Goal: Navigation & Orientation: Locate item on page

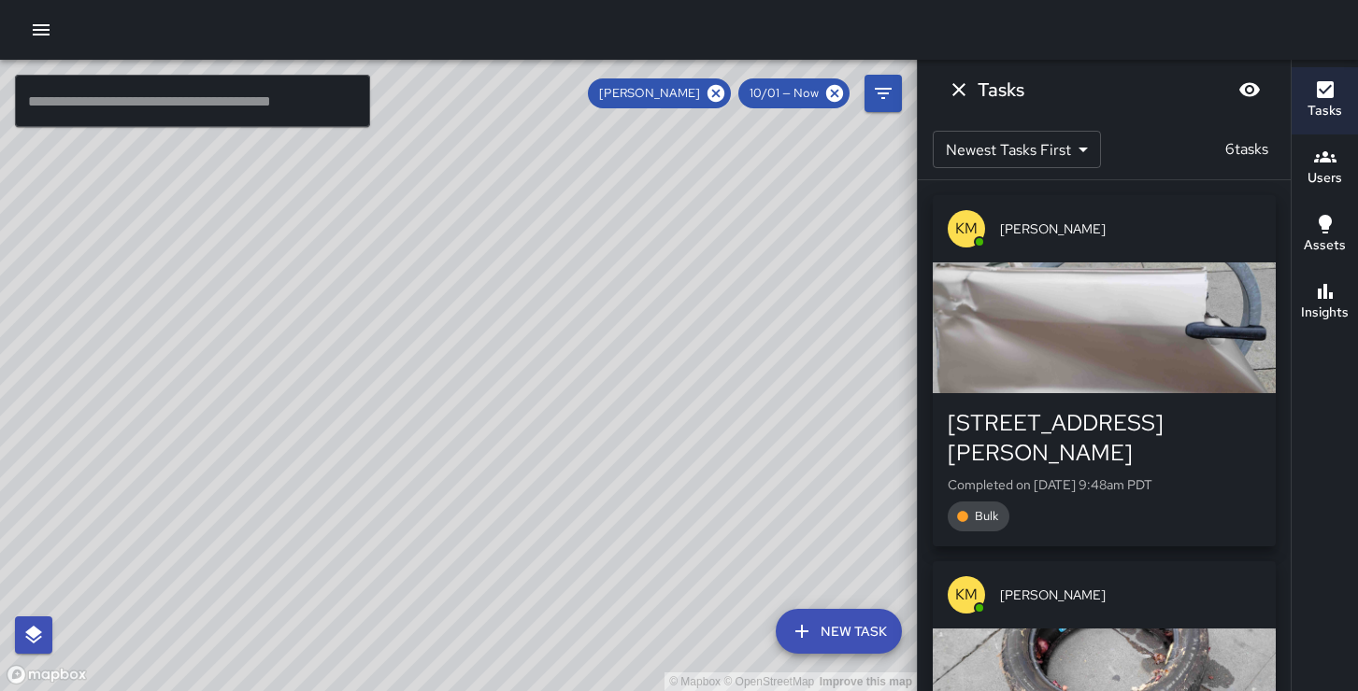
drag, startPoint x: 649, startPoint y: 268, endPoint x: 553, endPoint y: 436, distance: 193.8
click at [553, 436] on div "© Mapbox © OpenStreetMap Improve this map" at bounding box center [458, 376] width 917 height 632
drag, startPoint x: 534, startPoint y: 175, endPoint x: 568, endPoint y: 293, distance: 123.3
click at [568, 293] on div "© Mapbox © OpenStreetMap Improve this map" at bounding box center [458, 376] width 917 height 632
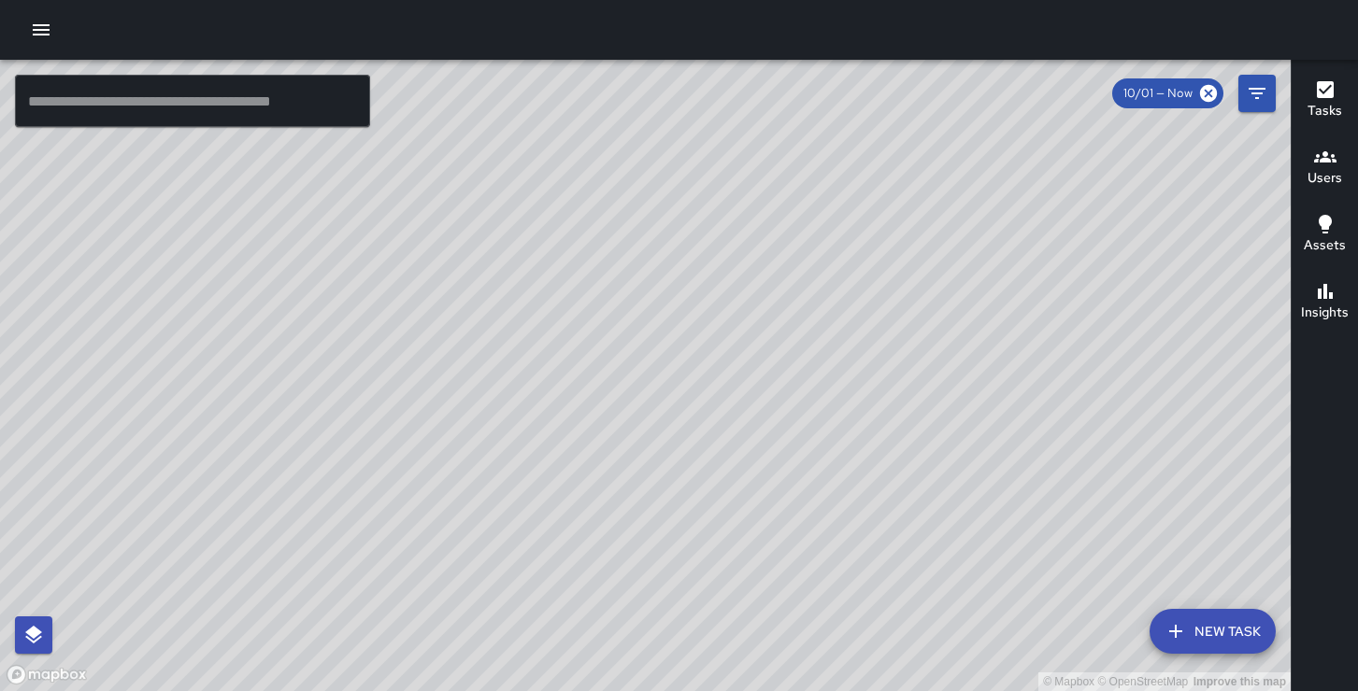
drag, startPoint x: 391, startPoint y: 534, endPoint x: 435, endPoint y: 457, distance: 89.6
click at [435, 457] on div "© Mapbox © OpenStreetMap Improve this map" at bounding box center [645, 376] width 1290 height 632
drag, startPoint x: 776, startPoint y: 282, endPoint x: 637, endPoint y: 493, distance: 252.4
click at [637, 493] on div "© Mapbox © OpenStreetMap Improve this map" at bounding box center [645, 376] width 1290 height 632
drag, startPoint x: 534, startPoint y: 131, endPoint x: 670, endPoint y: 258, distance: 186.4
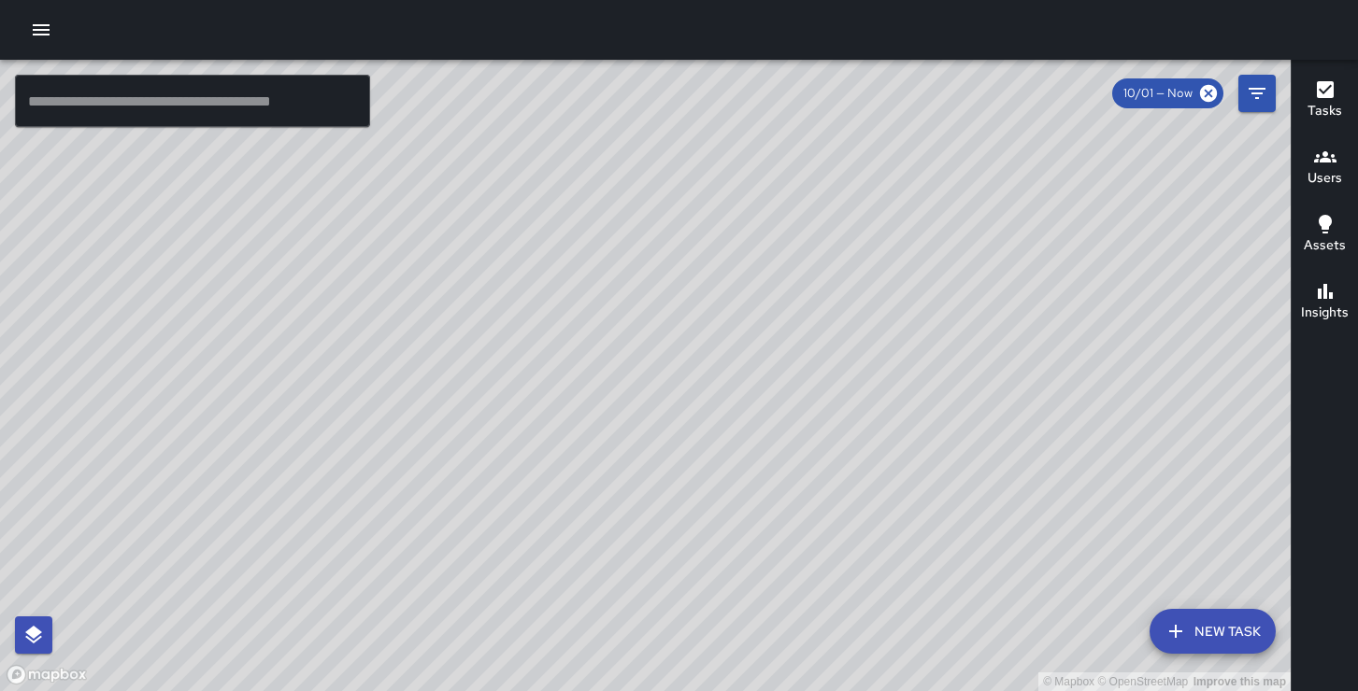
click at [670, 258] on div "© Mapbox © OpenStreetMap Improve this map" at bounding box center [645, 376] width 1290 height 632
drag, startPoint x: 670, startPoint y: 258, endPoint x: 799, endPoint y: 330, distance: 147.7
click at [799, 330] on div "© Mapbox © OpenStreetMap Improve this map" at bounding box center [645, 376] width 1290 height 632
drag, startPoint x: 808, startPoint y: 335, endPoint x: 995, endPoint y: 524, distance: 266.3
click at [995, 524] on div "© Mapbox © OpenStreetMap Improve this map" at bounding box center [645, 376] width 1290 height 632
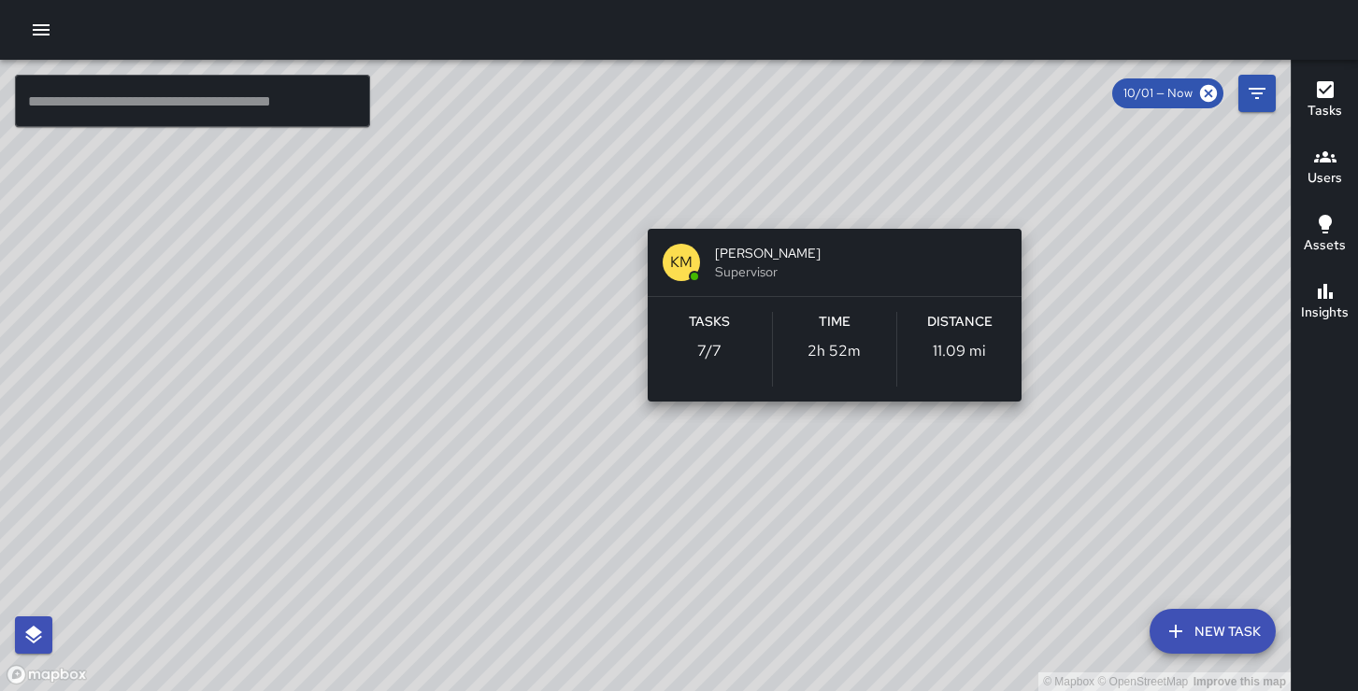
click at [1036, 199] on div "© Mapbox © OpenStreetMap Improve this map KM Ken McCarter Supervisor Tasks 7 / …" at bounding box center [645, 376] width 1290 height 632
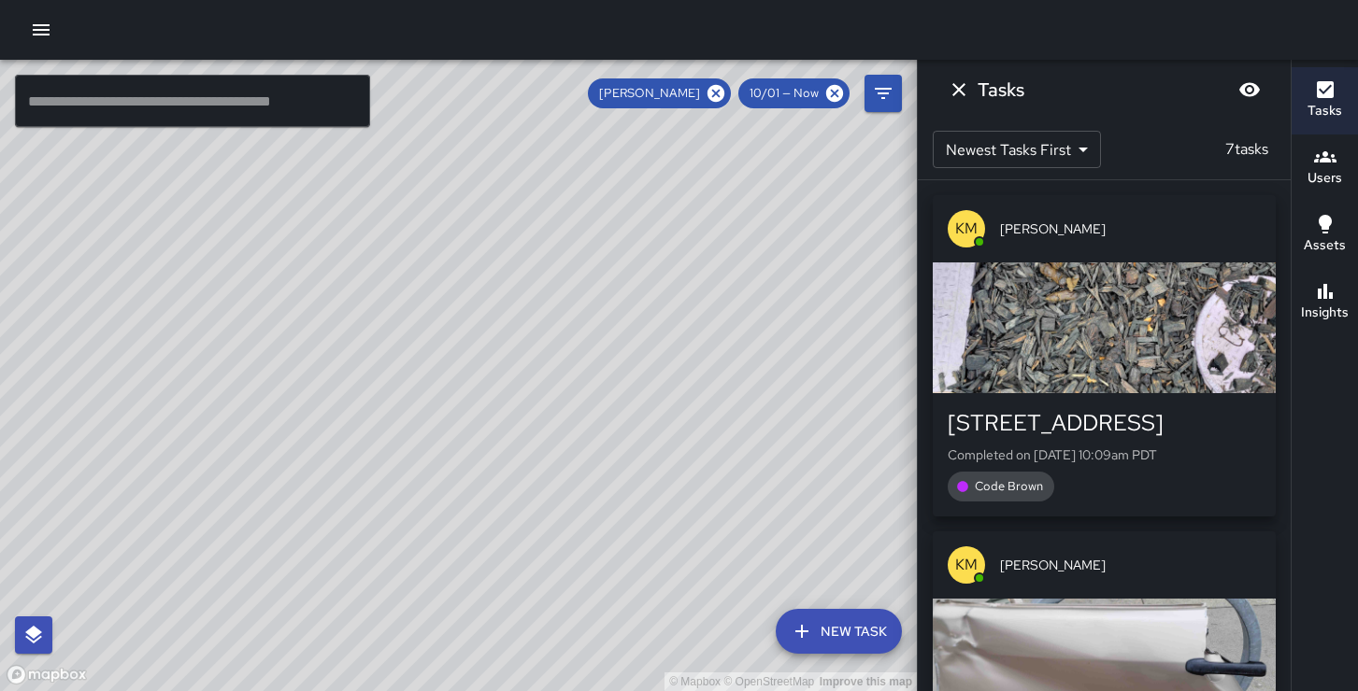
drag, startPoint x: 892, startPoint y: 449, endPoint x: 581, endPoint y: 423, distance: 312.3
click at [581, 423] on div "© Mapbox © OpenStreetMap Improve this map" at bounding box center [458, 376] width 917 height 632
drag, startPoint x: 679, startPoint y: 478, endPoint x: 495, endPoint y: 377, distance: 210.4
click at [495, 377] on div "© Mapbox © OpenStreetMap Improve this map" at bounding box center [458, 376] width 917 height 632
drag, startPoint x: 602, startPoint y: 493, endPoint x: 442, endPoint y: 272, distance: 273.1
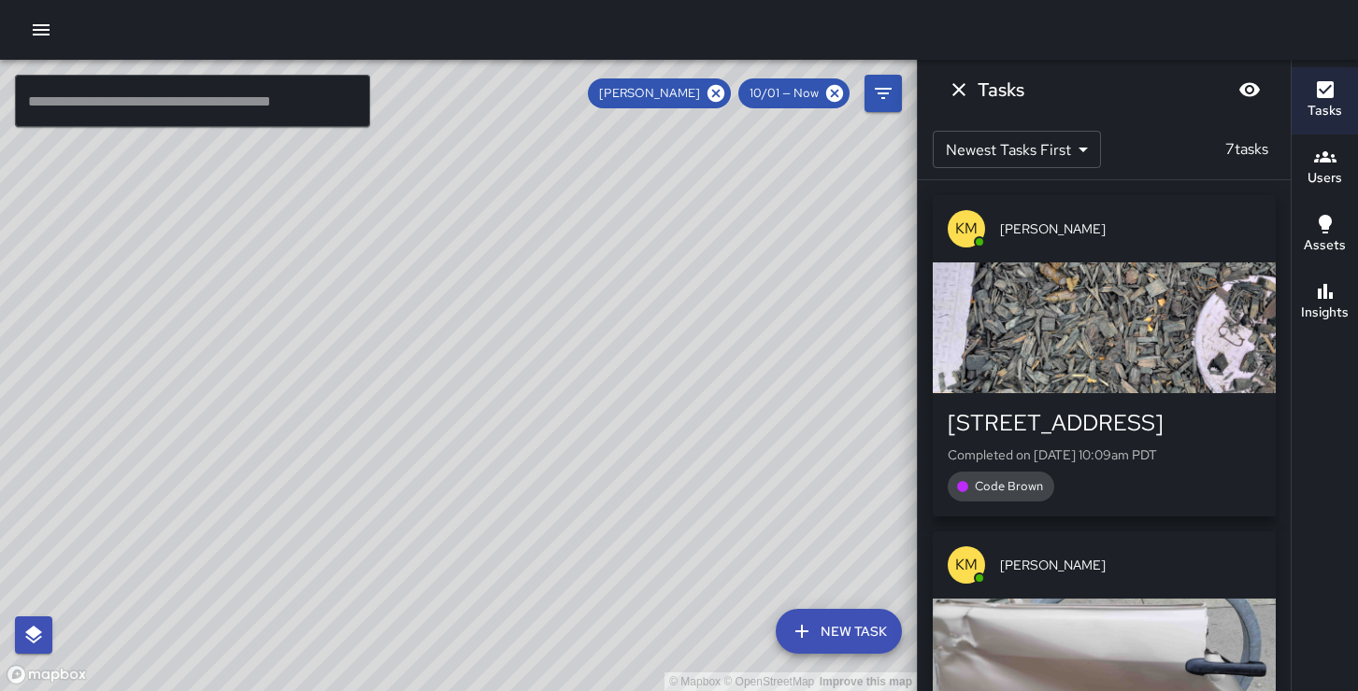
click at [442, 272] on div "© Mapbox © OpenStreetMap Improve this map" at bounding box center [458, 376] width 917 height 632
drag, startPoint x: 436, startPoint y: 306, endPoint x: 602, endPoint y: 415, distance: 197.7
click at [602, 415] on div "© Mapbox © OpenStreetMap Improve this map" at bounding box center [458, 376] width 917 height 632
drag, startPoint x: 437, startPoint y: 259, endPoint x: 670, endPoint y: 460, distance: 307.4
click at [670, 460] on div "© Mapbox © OpenStreetMap Improve this map" at bounding box center [458, 376] width 917 height 632
